Goal: Entertainment & Leisure: Consume media (video, audio)

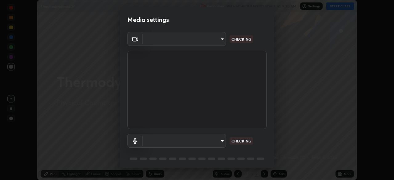
scroll to position [22, 0]
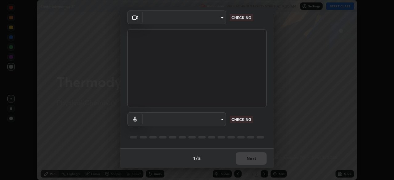
type input "55598c20c3627f74fde2fa62c56176c6afd958eb63f7086a397ce1464aa3371d"
type input "8978167cc43bbe15643b5c1650d15191c1591088b9b21ab250a75ec132c1516a"
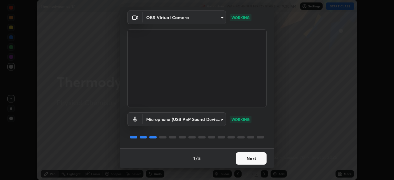
click at [251, 154] on button "Next" at bounding box center [251, 158] width 31 height 12
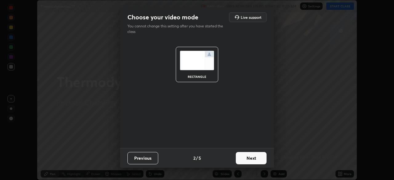
scroll to position [0, 0]
click at [249, 160] on button "Next" at bounding box center [251, 158] width 31 height 12
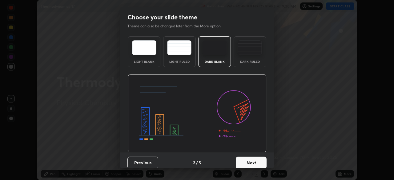
click at [248, 161] on button "Next" at bounding box center [251, 163] width 31 height 12
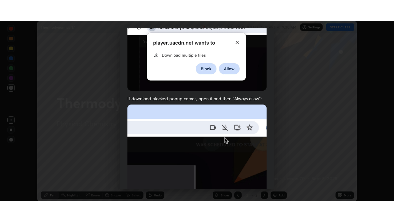
scroll to position [147, 0]
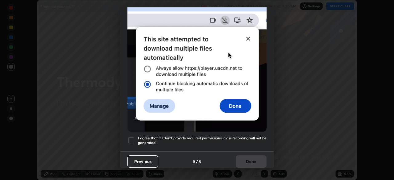
click at [131, 137] on div at bounding box center [130, 140] width 7 height 7
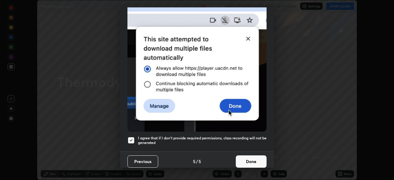
click at [251, 159] on button "Done" at bounding box center [251, 161] width 31 height 12
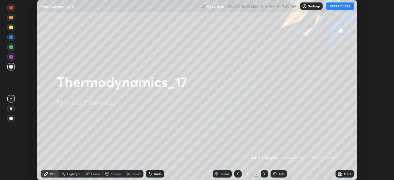
click at [343, 6] on button "START CLASS" at bounding box center [340, 5] width 28 height 7
click at [344, 175] on div "More" at bounding box center [345, 173] width 18 height 7
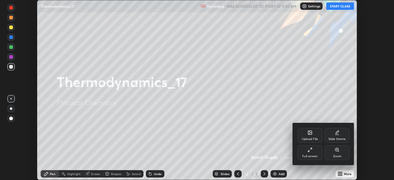
click at [315, 149] on div "Full screen" at bounding box center [310, 152] width 25 height 15
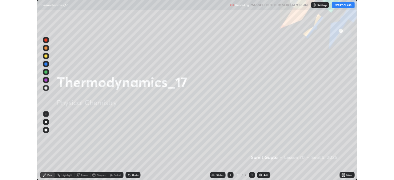
scroll to position [222, 394]
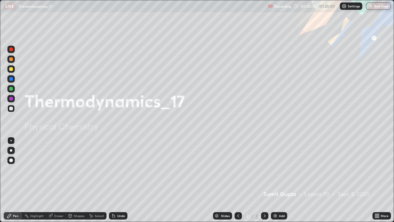
click at [278, 180] on div "Add" at bounding box center [279, 215] width 16 height 7
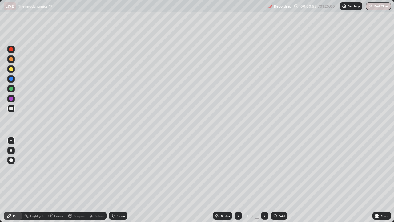
click at [11, 69] on div at bounding box center [11, 69] width 4 height 4
click at [11, 150] on div at bounding box center [11, 150] width 2 height 2
click at [113, 180] on icon at bounding box center [113, 216] width 2 height 2
click at [116, 180] on div "Undo" at bounding box center [118, 215] width 18 height 7
click at [115, 180] on icon at bounding box center [113, 215] width 5 height 5
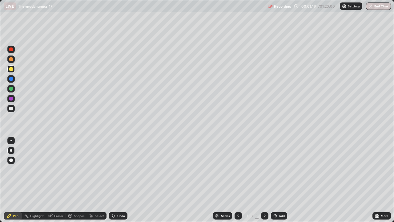
click at [237, 180] on icon at bounding box center [238, 215] width 5 height 5
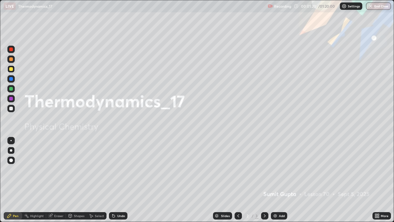
click at [278, 180] on div "Add" at bounding box center [279, 215] width 16 height 7
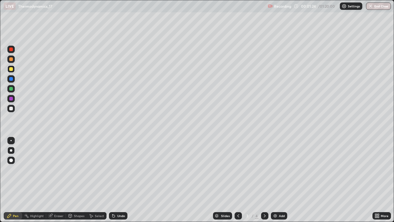
click at [11, 108] on div at bounding box center [11, 109] width 4 height 4
click at [281, 180] on div "Add" at bounding box center [279, 215] width 16 height 7
click at [12, 59] on div at bounding box center [11, 59] width 4 height 4
click at [276, 180] on img at bounding box center [275, 215] width 5 height 5
click at [97, 180] on div "Select" at bounding box center [99, 215] width 9 height 3
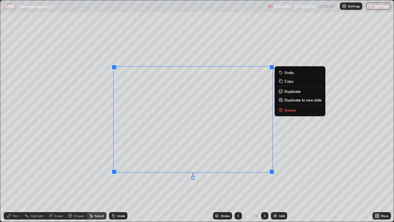
click at [289, 108] on p "Delete" at bounding box center [289, 109] width 11 height 5
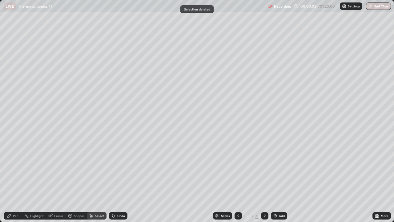
click at [15, 180] on div "Pen" at bounding box center [16, 215] width 6 height 3
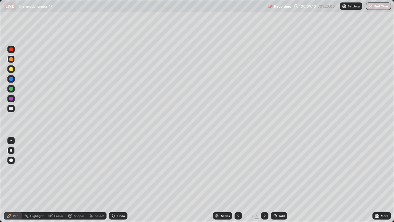
click at [120, 180] on div "Undo" at bounding box center [118, 215] width 18 height 7
click at [118, 180] on div "Undo" at bounding box center [118, 215] width 18 height 7
click at [12, 108] on div at bounding box center [11, 109] width 4 height 4
click at [280, 180] on div "Add" at bounding box center [279, 215] width 16 height 7
click at [276, 180] on div "Add" at bounding box center [279, 215] width 16 height 7
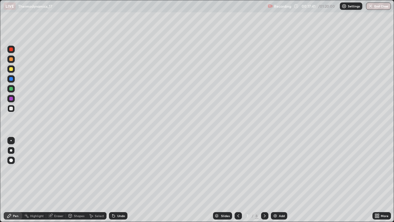
click at [264, 180] on icon at bounding box center [264, 215] width 5 height 5
click at [14, 108] on div at bounding box center [10, 108] width 7 height 7
click at [12, 99] on div at bounding box center [11, 99] width 4 height 4
click at [12, 110] on div at bounding box center [11, 109] width 4 height 4
click at [10, 71] on div at bounding box center [11, 69] width 4 height 4
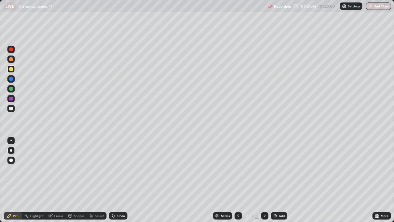
click at [279, 180] on div "Add" at bounding box center [282, 215] width 6 height 3
click at [11, 108] on div at bounding box center [11, 109] width 4 height 4
click at [118, 180] on div "Undo" at bounding box center [121, 215] width 8 height 3
click at [116, 180] on div "Undo" at bounding box center [118, 215] width 18 height 7
click at [118, 180] on div "Undo" at bounding box center [118, 215] width 18 height 7
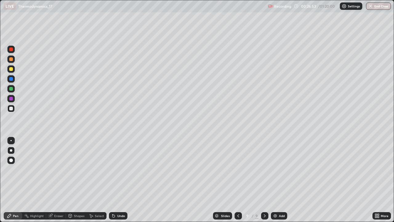
click at [12, 99] on div at bounding box center [11, 99] width 4 height 4
click at [277, 180] on div "Add" at bounding box center [279, 215] width 16 height 7
click at [11, 150] on div at bounding box center [11, 150] width 2 height 2
click at [14, 111] on div at bounding box center [10, 108] width 7 height 7
click at [12, 68] on div at bounding box center [11, 69] width 4 height 4
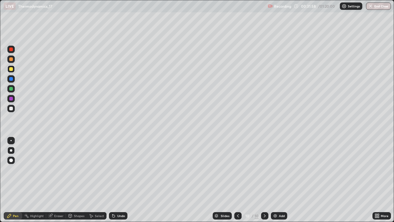
click at [11, 108] on div at bounding box center [11, 109] width 4 height 4
click at [121, 180] on div "Undo" at bounding box center [121, 215] width 8 height 3
click at [114, 180] on icon at bounding box center [113, 215] width 5 height 5
click at [115, 180] on icon at bounding box center [113, 215] width 5 height 5
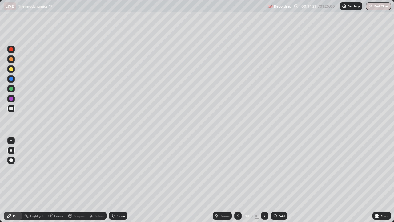
click at [118, 180] on div "Undo" at bounding box center [121, 215] width 8 height 3
click at [116, 180] on div "Undo" at bounding box center [118, 215] width 18 height 7
click at [118, 180] on div "Undo" at bounding box center [118, 215] width 18 height 7
click at [119, 180] on div "Undo" at bounding box center [118, 215] width 18 height 7
click at [278, 180] on div "Add" at bounding box center [279, 215] width 16 height 7
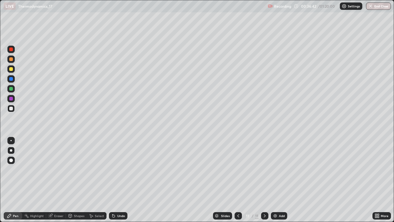
click at [236, 180] on icon at bounding box center [238, 215] width 5 height 5
click at [266, 180] on icon at bounding box center [264, 215] width 5 height 5
click at [10, 107] on div at bounding box center [11, 109] width 4 height 4
click at [12, 66] on div at bounding box center [10, 68] width 7 height 7
click at [13, 109] on div at bounding box center [10, 108] width 7 height 7
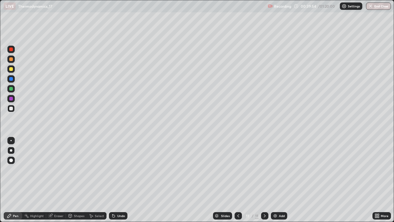
click at [12, 67] on div at bounding box center [11, 69] width 4 height 4
click at [10, 109] on div at bounding box center [11, 109] width 4 height 4
click at [113, 180] on icon at bounding box center [113, 216] width 2 height 2
click at [118, 180] on div "Undo" at bounding box center [118, 215] width 18 height 7
click at [278, 180] on div "Add" at bounding box center [279, 215] width 16 height 7
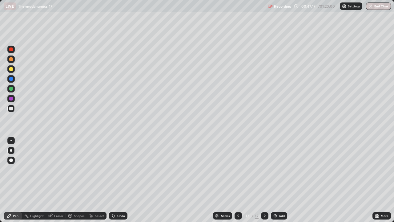
click at [14, 70] on div at bounding box center [10, 68] width 7 height 7
click at [11, 98] on div at bounding box center [11, 99] width 4 height 4
click at [11, 107] on div at bounding box center [11, 109] width 4 height 4
click at [114, 180] on div "Undo" at bounding box center [118, 215] width 18 height 7
click at [94, 180] on div "Select" at bounding box center [97, 215] width 20 height 7
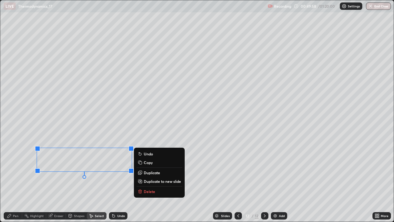
click at [148, 180] on button "Delete" at bounding box center [159, 190] width 46 height 7
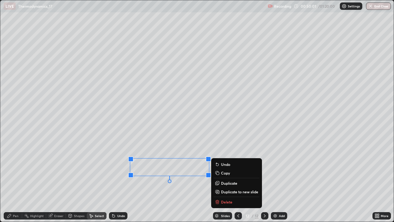
click at [229, 180] on p "Delete" at bounding box center [226, 201] width 11 height 5
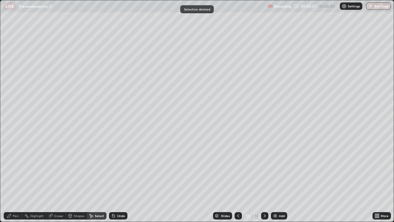
click at [14, 180] on div "Pen" at bounding box center [16, 215] width 6 height 3
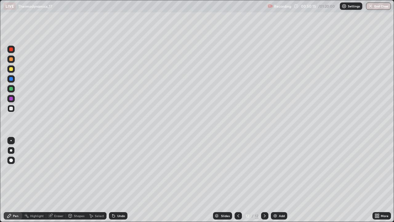
click at [283, 180] on div "Add" at bounding box center [279, 215] width 16 height 7
click at [12, 70] on div at bounding box center [11, 69] width 4 height 4
click at [92, 180] on icon at bounding box center [91, 215] width 5 height 5
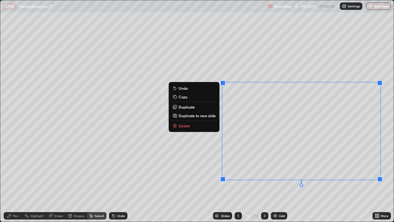
click at [185, 123] on p "Delete" at bounding box center [184, 125] width 11 height 5
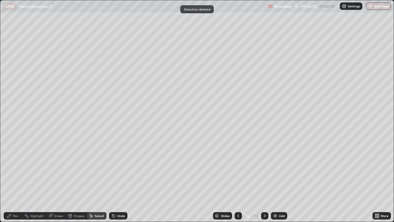
click at [12, 180] on div "Pen" at bounding box center [13, 215] width 18 height 7
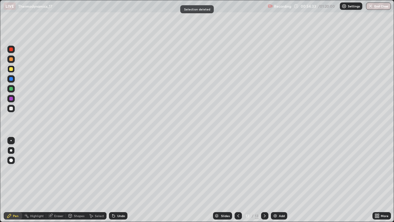
click at [10, 78] on div at bounding box center [11, 79] width 4 height 4
click at [116, 180] on div "Undo" at bounding box center [118, 215] width 18 height 7
click at [117, 180] on div "Undo" at bounding box center [118, 215] width 18 height 7
click at [115, 180] on div "Undo" at bounding box center [118, 215] width 18 height 7
click at [292, 180] on div "Slides 13 / 13 Add" at bounding box center [249, 215] width 245 height 12
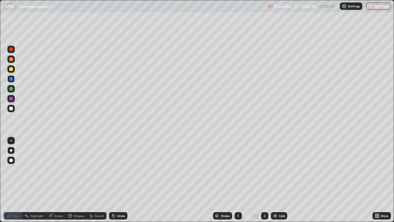
click at [278, 180] on div "Add" at bounding box center [279, 215] width 16 height 7
click at [14, 107] on div at bounding box center [10, 108] width 7 height 7
click at [11, 68] on div at bounding box center [11, 69] width 4 height 4
click at [11, 69] on div at bounding box center [11, 69] width 4 height 4
click at [14, 109] on div at bounding box center [10, 108] width 7 height 7
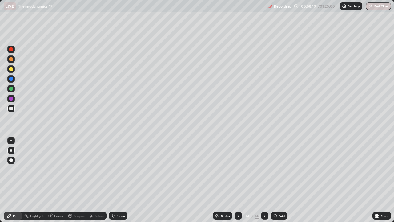
click at [11, 68] on div at bounding box center [11, 69] width 4 height 4
click at [11, 109] on div at bounding box center [11, 109] width 4 height 4
click at [120, 180] on div "Undo" at bounding box center [121, 215] width 8 height 3
click at [119, 180] on div "Undo" at bounding box center [118, 215] width 18 height 7
click at [118, 180] on div "Undo" at bounding box center [121, 215] width 8 height 3
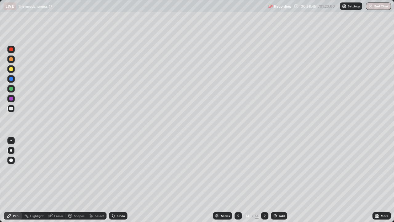
click at [116, 180] on div "Undo" at bounding box center [118, 215] width 18 height 7
click at [117, 180] on div "Undo" at bounding box center [118, 215] width 18 height 7
click at [276, 180] on img at bounding box center [275, 215] width 5 height 5
click at [12, 150] on div at bounding box center [11, 150] width 2 height 2
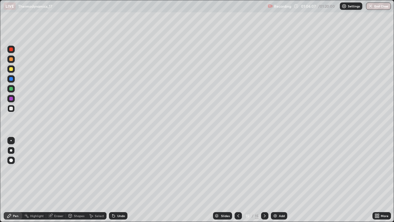
click at [12, 69] on div at bounding box center [11, 69] width 4 height 4
click at [11, 108] on div at bounding box center [11, 109] width 4 height 4
click at [117, 180] on div "Undo" at bounding box center [121, 215] width 8 height 3
click at [119, 180] on div "Undo" at bounding box center [121, 215] width 8 height 3
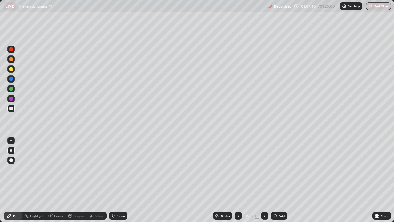
click at [113, 180] on icon at bounding box center [113, 216] width 2 height 2
click at [116, 180] on div "Undo" at bounding box center [118, 215] width 18 height 7
click at [117, 180] on div "Undo" at bounding box center [121, 215] width 8 height 3
click at [115, 180] on div "Undo" at bounding box center [118, 215] width 18 height 7
click at [113, 180] on icon at bounding box center [113, 216] width 2 height 2
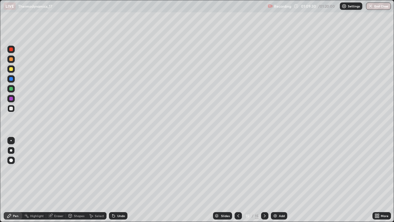
click at [11, 69] on div at bounding box center [11, 69] width 4 height 4
click at [372, 7] on img "button" at bounding box center [371, 6] width 5 height 5
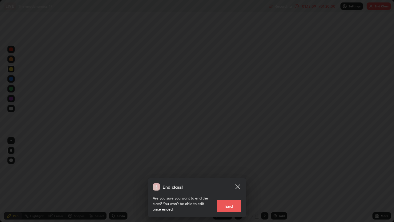
click at [229, 180] on button "End" at bounding box center [229, 206] width 25 height 12
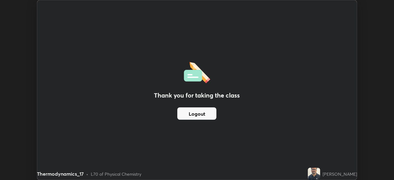
scroll to position [30607, 30394]
